Goal: Go to known website: Go to known website

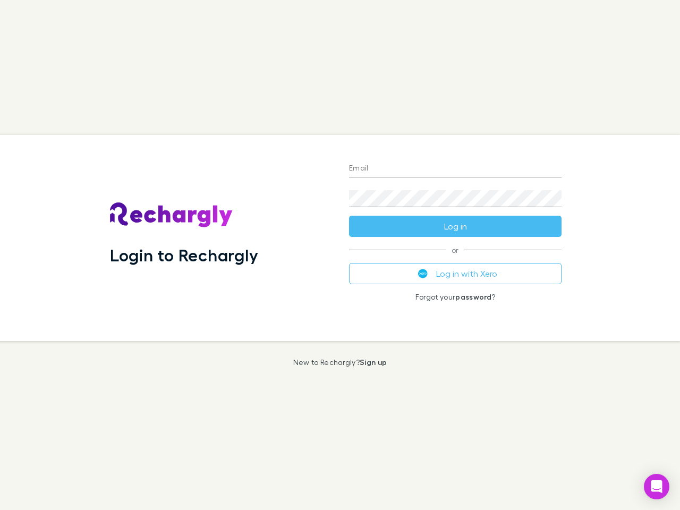
click at [340, 255] on div "Login to Rechargly" at bounding box center [220, 238] width 239 height 206
click at [455, 169] on input "Email" at bounding box center [455, 168] width 212 height 17
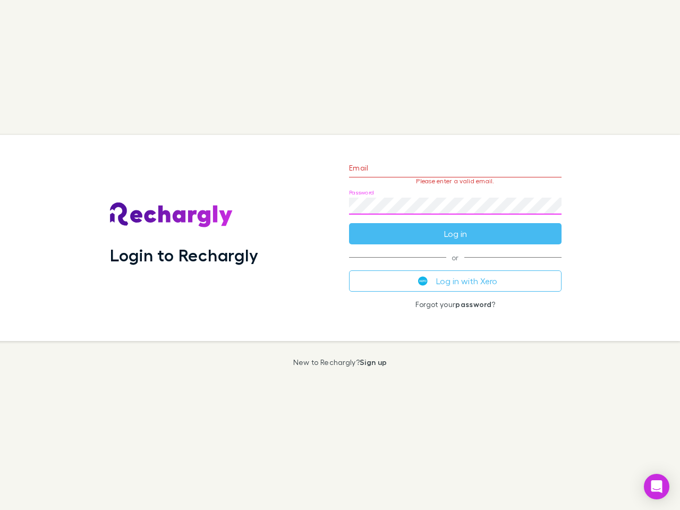
click at [455, 226] on form "Email Please enter a valid email. Password Log in" at bounding box center [455, 198] width 212 height 92
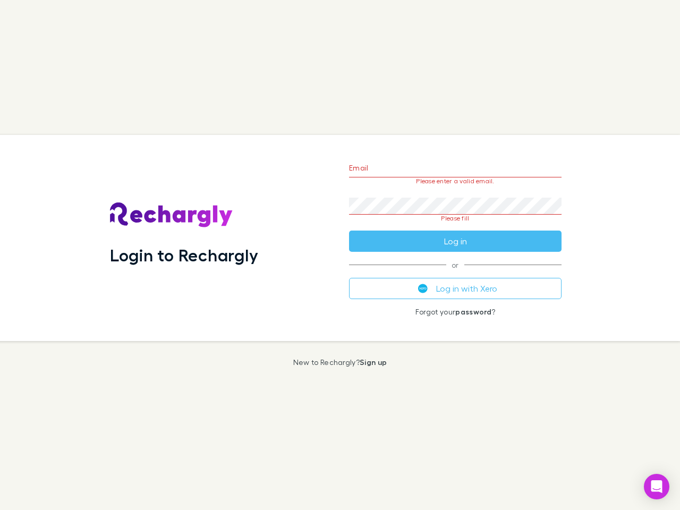
click at [455, 274] on div "Email Please enter a valid email. Password Please fill Log in or Log in with Xe…" at bounding box center [454, 238] width 229 height 206
click at [657, 487] on icon "Open Intercom Messenger" at bounding box center [656, 486] width 11 height 13
